Goal: Communication & Community: Answer question/provide support

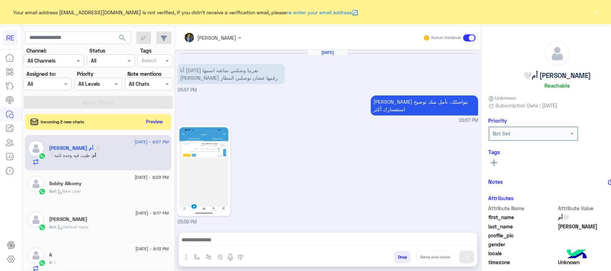
scroll to position [114, 0]
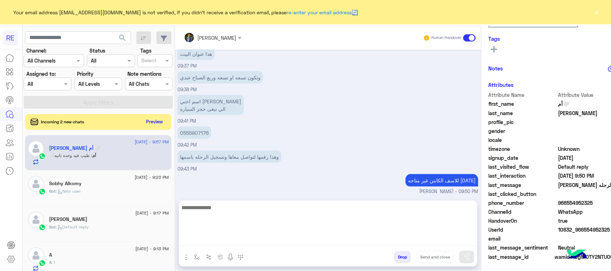
click at [231, 238] on textarea at bounding box center [328, 224] width 298 height 43
drag, startPoint x: 231, startPoint y: 238, endPoint x: 201, endPoint y: 241, distance: 30.2
drag, startPoint x: 201, startPoint y: 241, endPoint x: 380, endPoint y: 214, distance: 181.1
click at [380, 214] on textarea "********" at bounding box center [328, 224] width 298 height 43
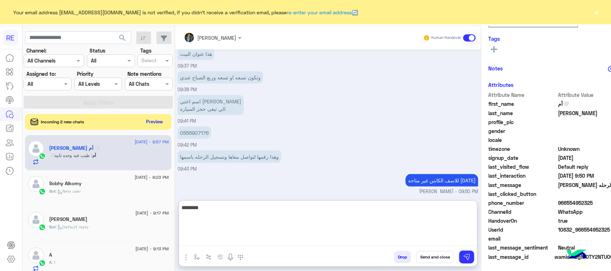
click at [380, 214] on textarea "********" at bounding box center [328, 224] width 298 height 43
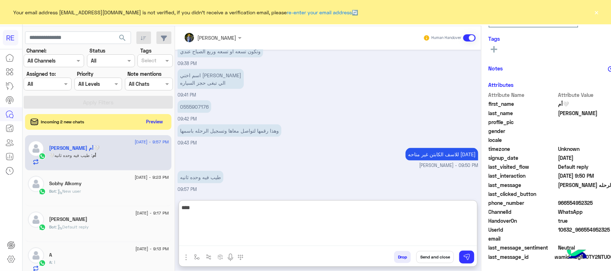
scroll to position [378, 0]
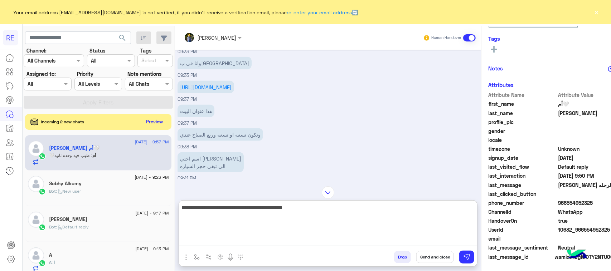
type textarea "**********"
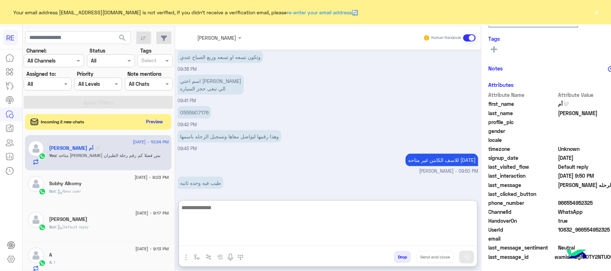
scroll to position [445, 0]
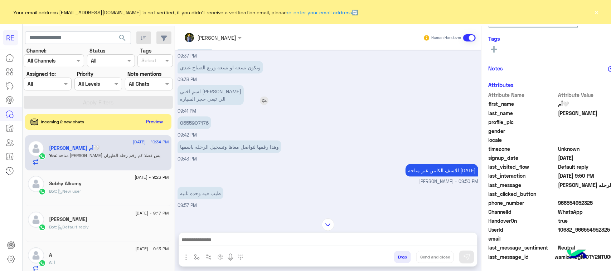
click at [198, 90] on p "اسم اختي [PERSON_NAME] الي تبغى حجز السياره" at bounding box center [211, 95] width 66 height 20
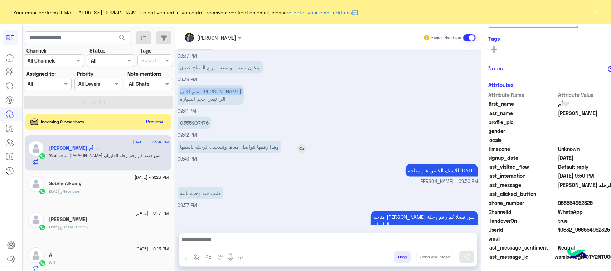
scroll to position [400, 0]
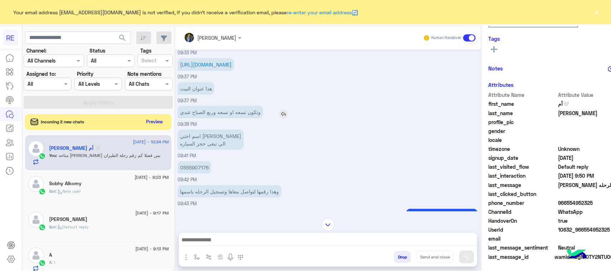
click at [210, 115] on p "وتكون تسعه او تسعه وربع الصباح عندي" at bounding box center [221, 112] width 86 height 13
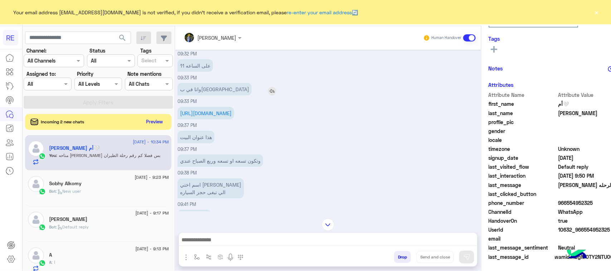
scroll to position [356, 0]
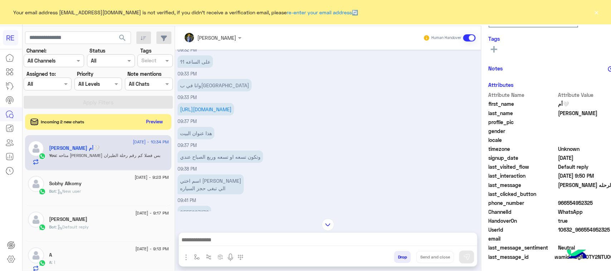
click at [224, 145] on div "هذا عنوان البيت 09:37 PM" at bounding box center [328, 137] width 301 height 24
drag, startPoint x: 330, startPoint y: 123, endPoint x: 244, endPoint y: 131, distance: 86.4
click at [328, 124] on div "[URL][DOMAIN_NAME] 09:37 PM" at bounding box center [328, 113] width 301 height 24
drag, startPoint x: 154, startPoint y: 93, endPoint x: 270, endPoint y: 107, distance: 117.2
click at [270, 107] on div "[DATE] أنا [DATE] تقريبا وصلتني سائقه اسمها [PERSON_NAME] رقمها عشان توصلني الم…" at bounding box center [328, 131] width 306 height 162
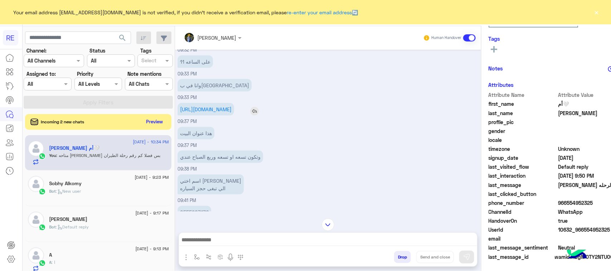
copy div "09:33 PM [URL][DOMAIN_NAME]"
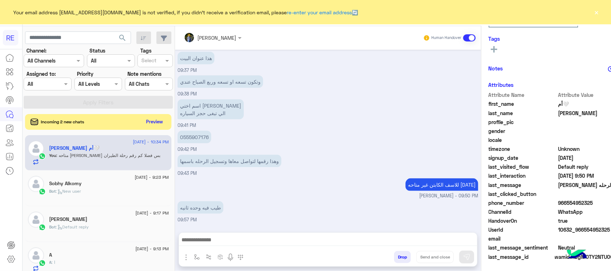
scroll to position [457, 0]
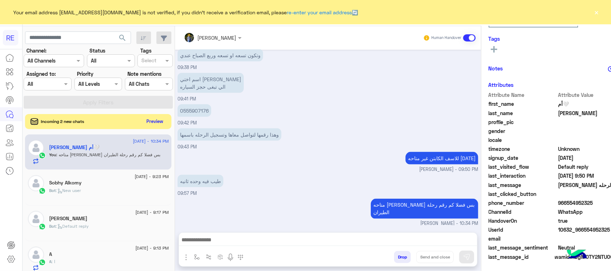
click at [144, 120] on button "Preview" at bounding box center [155, 122] width 22 height 10
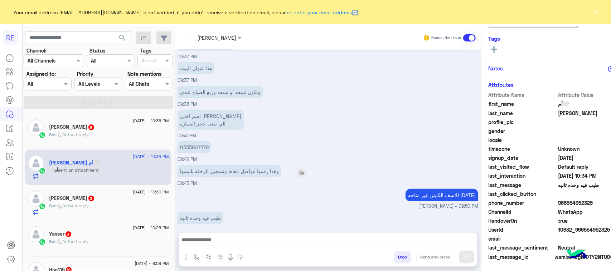
scroll to position [434, 0]
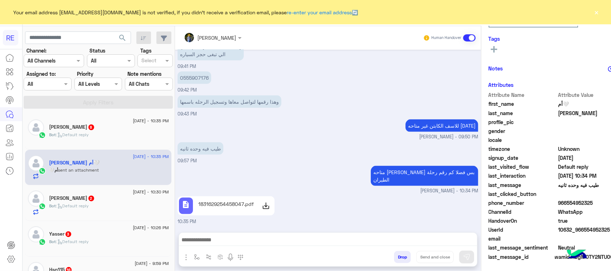
drag, startPoint x: 389, startPoint y: 92, endPoint x: 348, endPoint y: 132, distance: 57.2
click at [389, 92] on div "0555907176 09:42 PM" at bounding box center [328, 82] width 301 height 24
click at [262, 207] on icon at bounding box center [266, 206] width 9 height 9
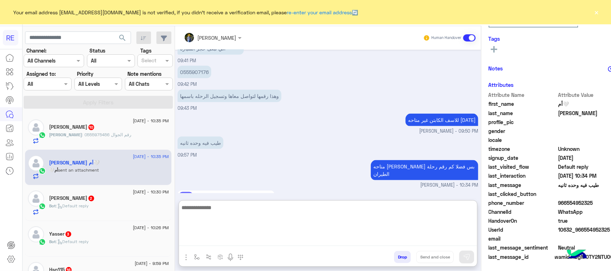
click at [261, 237] on textarea at bounding box center [328, 224] width 298 height 43
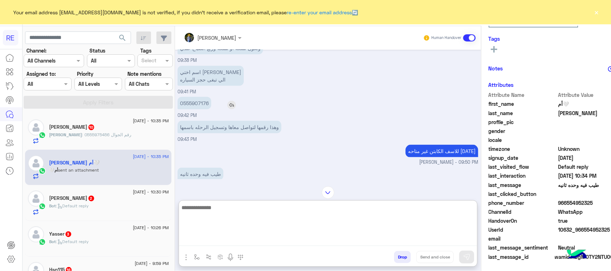
scroll to position [389, 0]
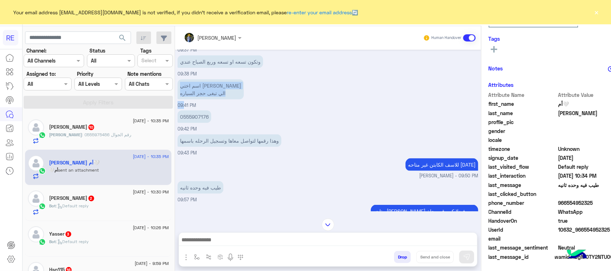
drag, startPoint x: 208, startPoint y: 92, endPoint x: 160, endPoint y: 113, distance: 51.8
click at [178, 109] on div "اسم اختي [PERSON_NAME] الي تبغى حجز السياره 09:41 PM" at bounding box center [328, 94] width 301 height 32
click at [178, 119] on p "0555907176" at bounding box center [195, 117] width 34 height 13
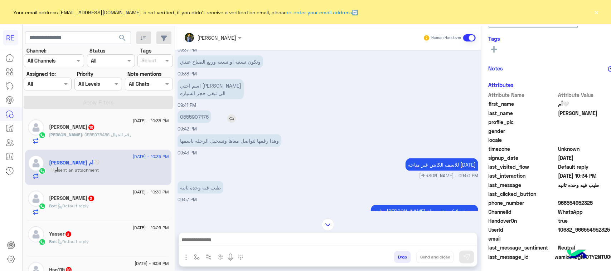
copy app-msgs-text
click at [184, 147] on p "وهذا رقمها لتواصل معاها وتسجيل الرحله باسمها" at bounding box center [230, 141] width 104 height 13
click at [178, 96] on p "اسم اختي [PERSON_NAME] الي تبغى حجز السياره" at bounding box center [211, 90] width 66 height 20
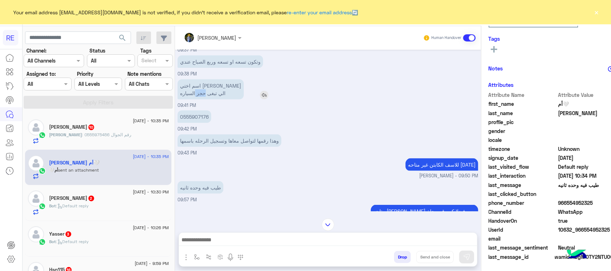
click at [178, 96] on p "اسم اختي [PERSON_NAME] الي تبغى حجز السياره" at bounding box center [211, 90] width 66 height 20
click at [175, 84] on div "[DATE] 05:59 PM تم إعادة توجيه المحادثة. للعودة إلي الرد الالي، أنقر الزر الموج…" at bounding box center [328, 131] width 306 height 162
click at [207, 87] on p "اسم اختي [PERSON_NAME] الي تبغى حجز السياره" at bounding box center [211, 90] width 66 height 20
drag, startPoint x: 202, startPoint y: 94, endPoint x: 197, endPoint y: 99, distance: 7.1
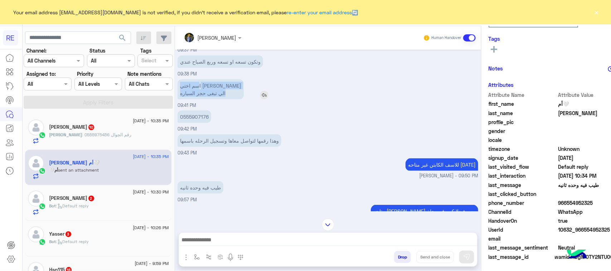
click at [207, 98] on p "اسم اختي [PERSON_NAME] الي تبغى حجز السياره" at bounding box center [211, 90] width 66 height 20
copy p "سم اختي [PERSON_NAME] الي تبغى حجز السياره"
click at [282, 204] on div "طيب فيه وحده ثانيه 09:57 PM" at bounding box center [328, 192] width 301 height 24
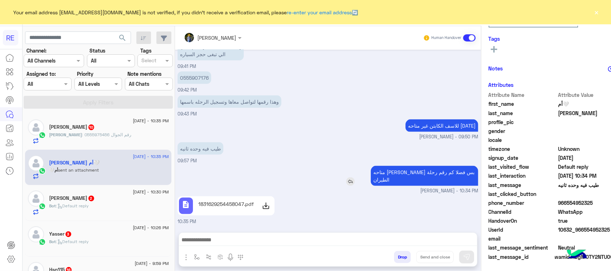
click at [413, 177] on p "متاحه [PERSON_NAME] بس فضلا كم رقم رحلة الطيران" at bounding box center [424, 176] width 107 height 20
click at [417, 182] on p "متاحه [PERSON_NAME] بس فضلا كم رقم رحلة الطيران" at bounding box center [424, 176] width 107 height 20
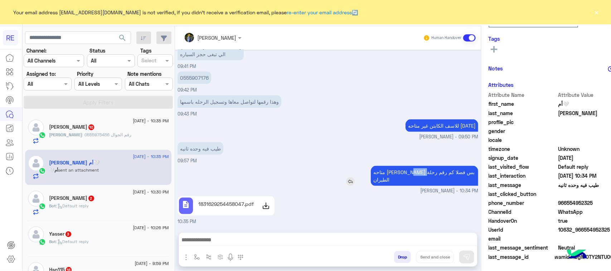
click at [417, 182] on p "متاحه [PERSON_NAME] بس فضلا كم رقم رحلة الطيران" at bounding box center [424, 176] width 107 height 20
click at [368, 210] on div "description 1831629254458047.pdf 10:35 PM" at bounding box center [328, 210] width 301 height 31
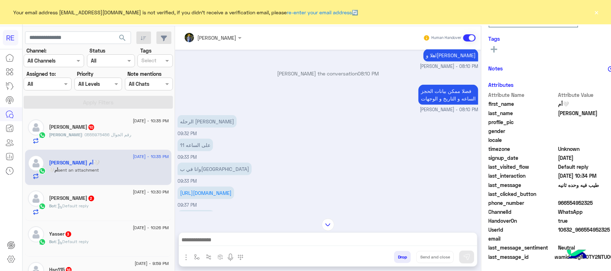
scroll to position [300, 0]
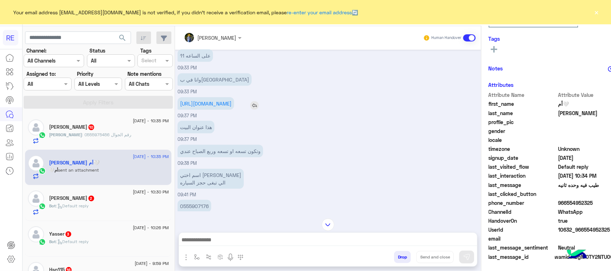
drag, startPoint x: 156, startPoint y: 104, endPoint x: 221, endPoint y: 116, distance: 65.8
click at [221, 116] on div "[DATE] 05:59 PM تم إعادة توجيه المحادثة. للعودة إلي الرد الالي، أنقر الزر الموج…" at bounding box center [328, 131] width 306 height 162
copy link "[URL][DOMAIN_NAME]"
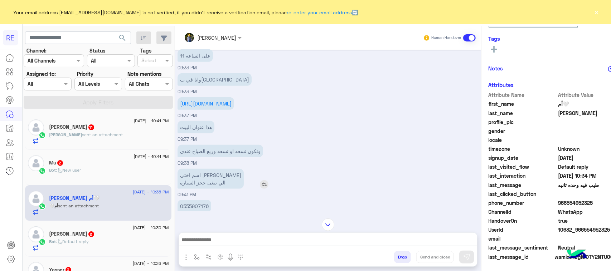
click at [247, 189] on div "اسم اختي [PERSON_NAME] الي تبغى حجز السياره" at bounding box center [231, 179] width 107 height 20
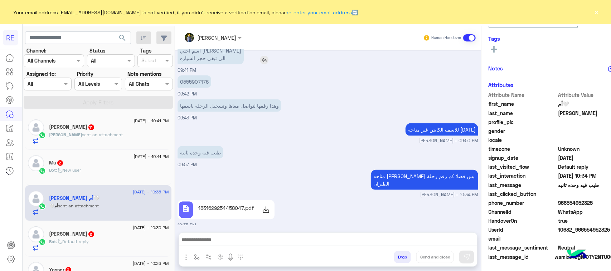
scroll to position [434, 0]
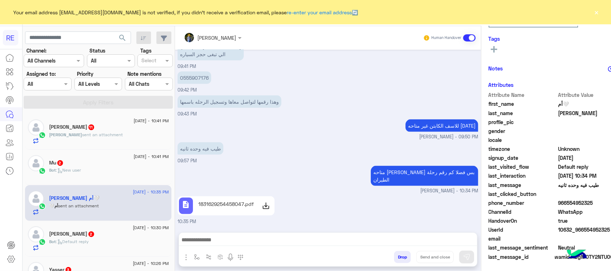
click at [101, 138] on p "[PERSON_NAME] sent an attachment" at bounding box center [86, 135] width 74 height 6
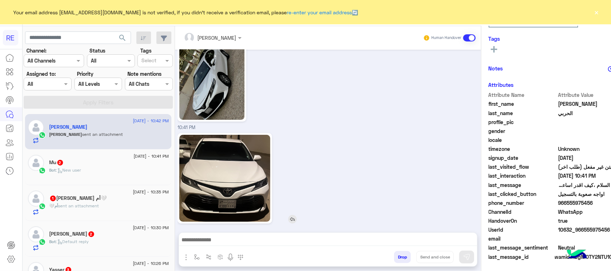
scroll to position [1068, 0]
